Goal: Find specific page/section: Find specific page/section

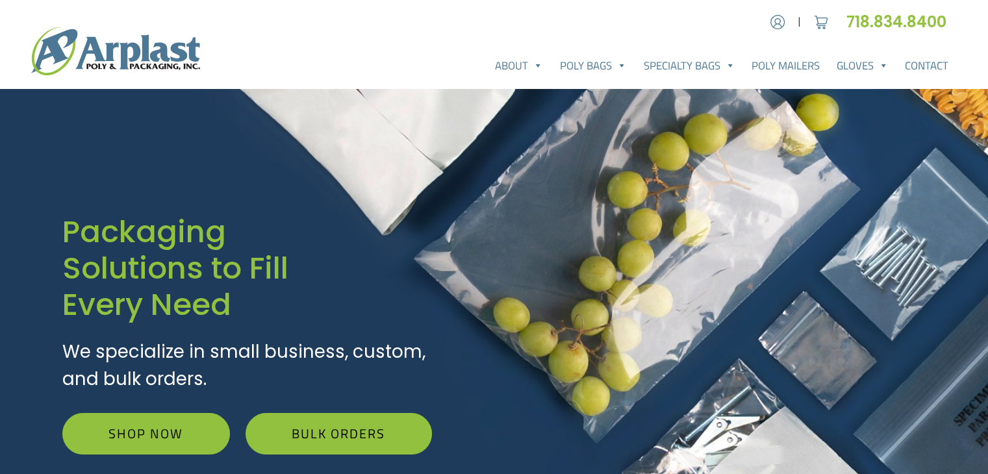
drag, startPoint x: 213, startPoint y: 66, endPoint x: 157, endPoint y: 51, distance: 58.4
click at [157, 51] on div "About About Arplast Poly & Packaging FAQ Reviews Poly Bags Reclosable Poly Bags…" at bounding box center [494, 51] width 988 height 55
drag, startPoint x: 213, startPoint y: 53, endPoint x: 164, endPoint y: 59, distance: 49.8
click at [164, 59] on div "About About Arplast Poly & Packaging FAQ Reviews Poly Bags Reclosable Poly Bags…" at bounding box center [494, 51] width 988 height 55
click at [164, 59] on img at bounding box center [115, 51] width 169 height 48
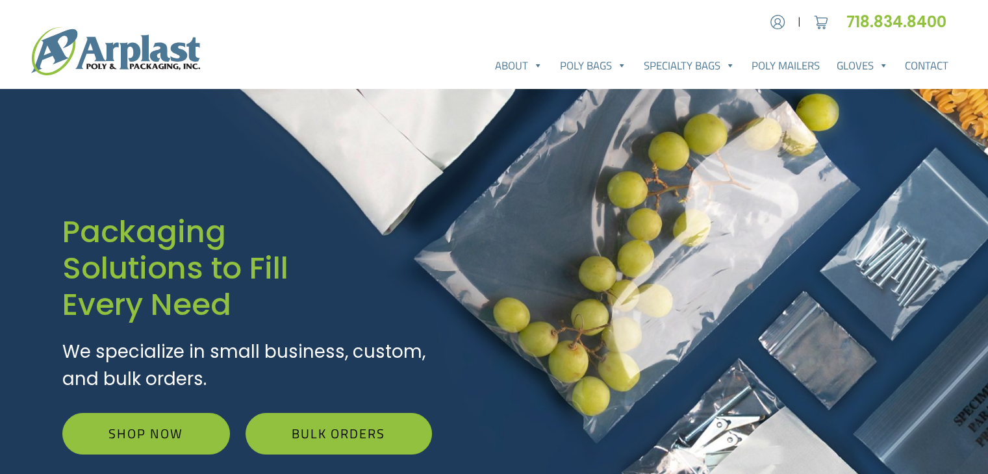
click at [164, 59] on img at bounding box center [115, 51] width 169 height 48
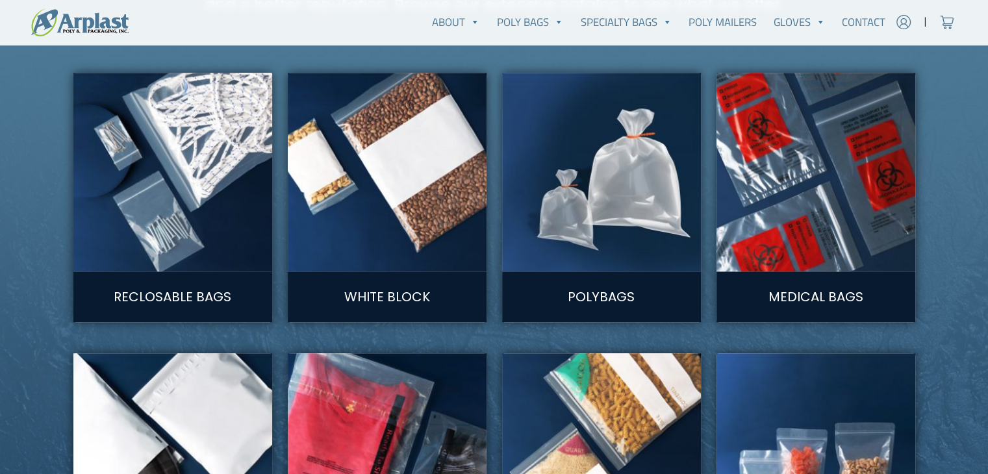
scroll to position [725, 0]
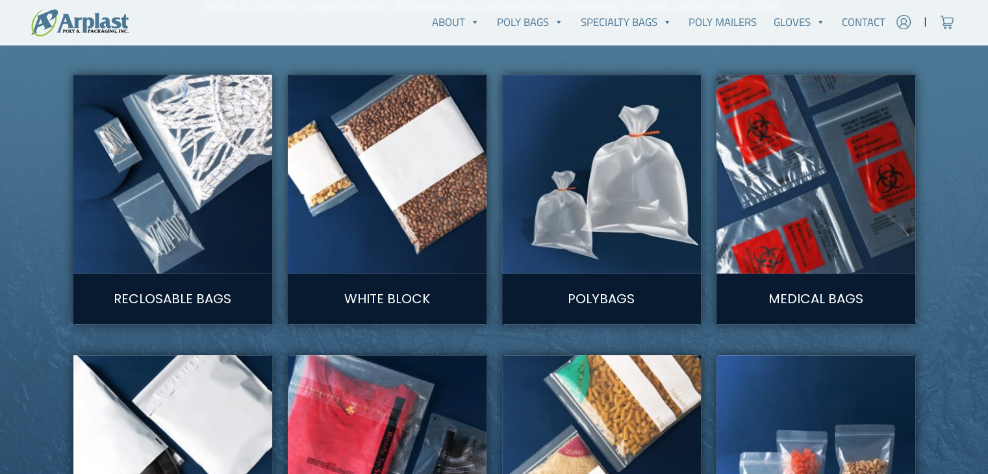
click at [666, 212] on img at bounding box center [601, 174] width 219 height 219
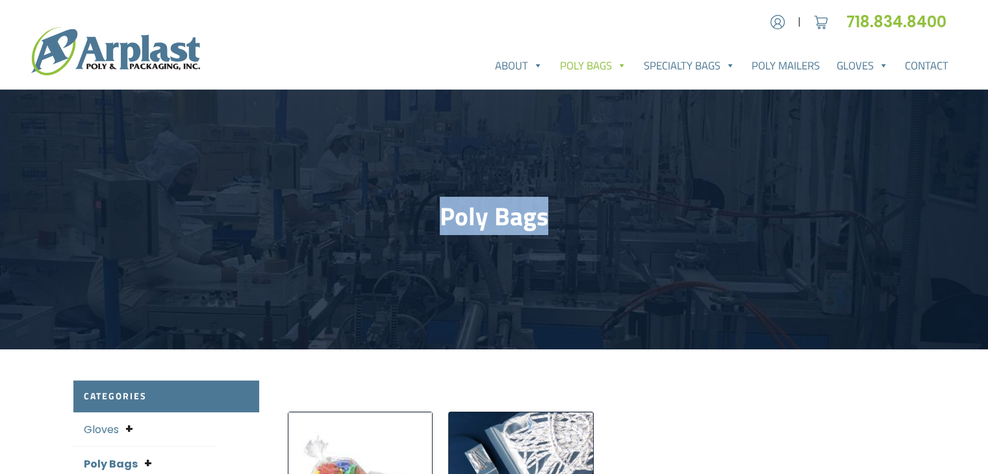
drag, startPoint x: 550, startPoint y: 227, endPoint x: 419, endPoint y: 240, distance: 131.8
click at [419, 240] on div "Poly Bags" at bounding box center [494, 219] width 857 height 98
copy h1 "Poly Bags"
